Goal: Information Seeking & Learning: Learn about a topic

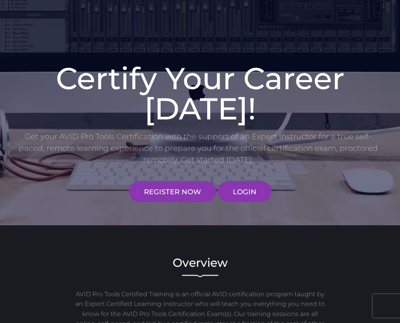
scroll to position [145, 0]
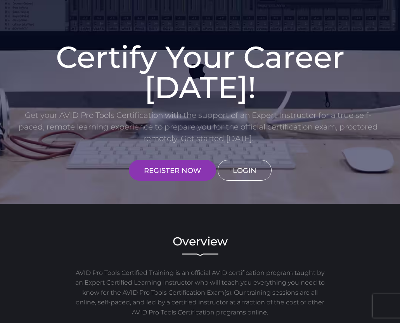
click at [258, 172] on link "LOGIN" at bounding box center [245, 170] width 54 height 21
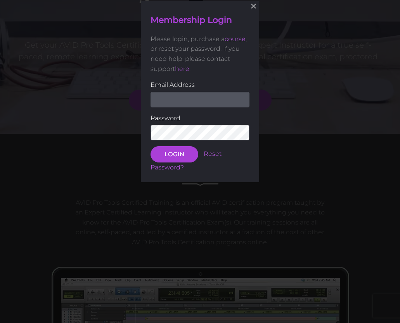
scroll to position [216, 0]
type input "[EMAIL_ADDRESS][DOMAIN_NAME]"
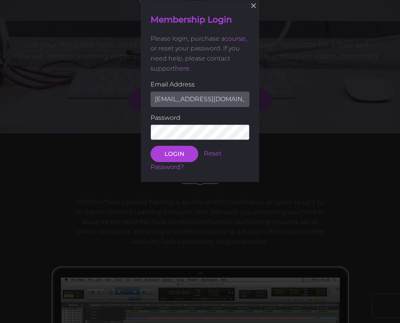
click at [174, 153] on button "LOGIN" at bounding box center [175, 154] width 48 height 16
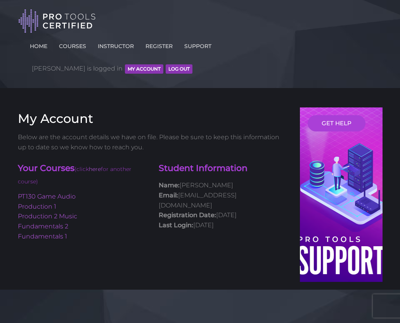
click at [176, 159] on div "Student Information Name: [PERSON_NAME] Email: [EMAIL_ADDRESS][DOMAIN_NAME] Reg…" at bounding box center [223, 198] width 141 height 78
click at [29, 233] on link "Fundamentals 1" at bounding box center [42, 236] width 49 height 7
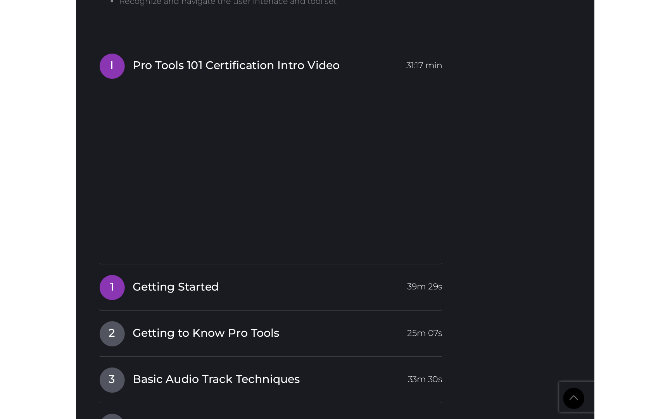
scroll to position [1021, 0]
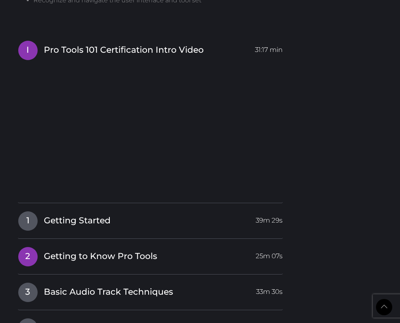
click at [70, 251] on span "Getting to Know Pro Tools" at bounding box center [100, 257] width 113 height 12
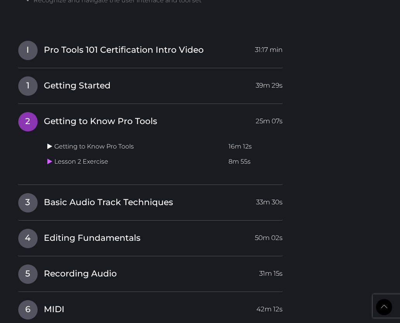
click at [50, 143] on link at bounding box center [50, 146] width 7 height 7
